Goal: Ask a question

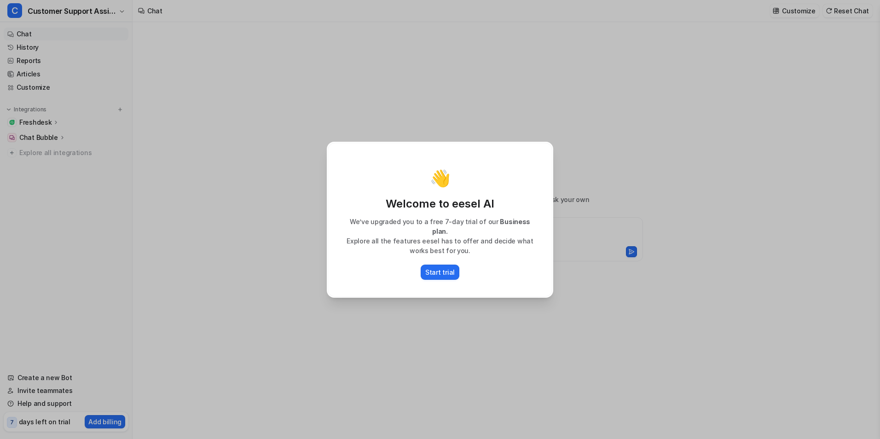
type textarea "**********"
click at [458, 322] on div "👋 Welcome to eesel AI We’ve upgraded you to a free 7-day trial of our Business …" at bounding box center [440, 219] width 241 height 439
